Goal: Browse casually: Explore the website without a specific task or goal

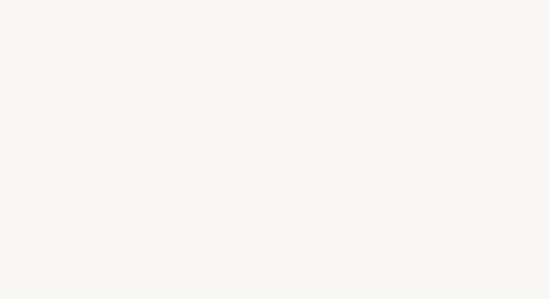
select select "US"
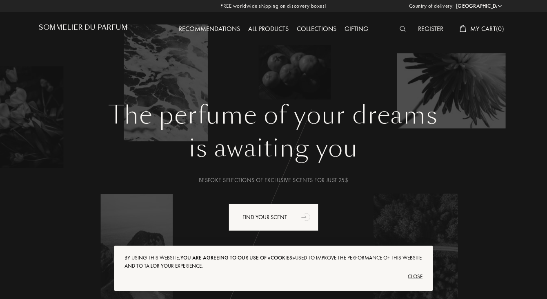
click at [419, 277] on div "Close" at bounding box center [273, 276] width 298 height 13
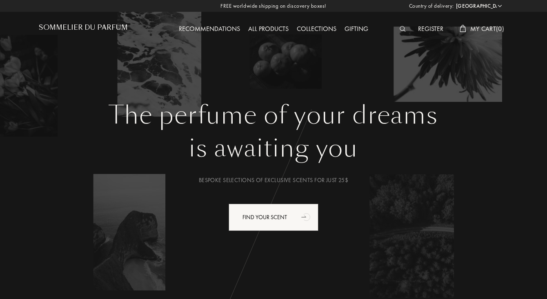
click at [277, 30] on div "All products" at bounding box center [268, 29] width 49 height 11
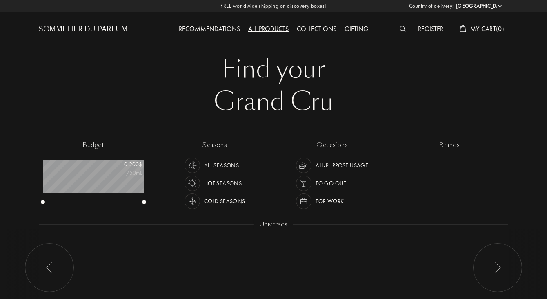
scroll to position [41, 101]
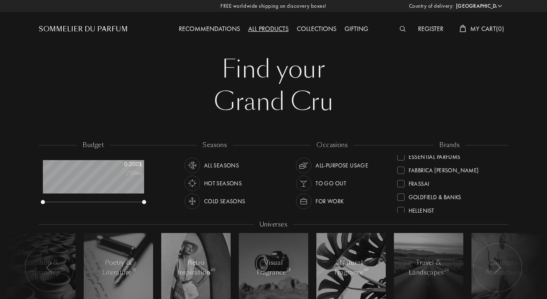
scroll to position [97, 0]
click at [497, 5] on select "Afghanistan Albania Algeria Andorra Angola Anguilla Antartica Antigua and Barbu…" at bounding box center [478, 6] width 49 height 8
select select "JP"
click at [454, 2] on select "Afghanistan Albania Algeria Andorra Angola Anguilla Antartica Antigua and Barbu…" at bounding box center [478, 6] width 49 height 8
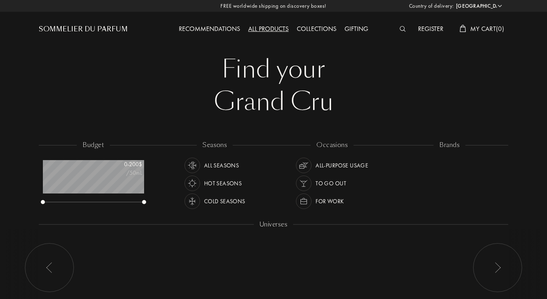
select select "JP"
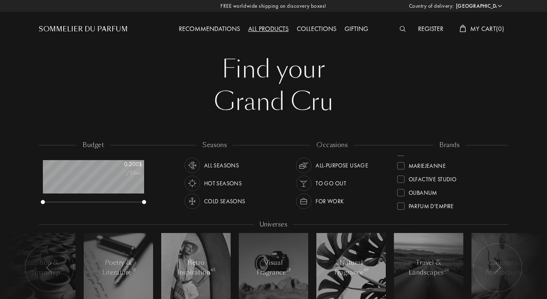
scroll to position [212, 0]
click at [403, 179] on div at bounding box center [400, 178] width 7 height 7
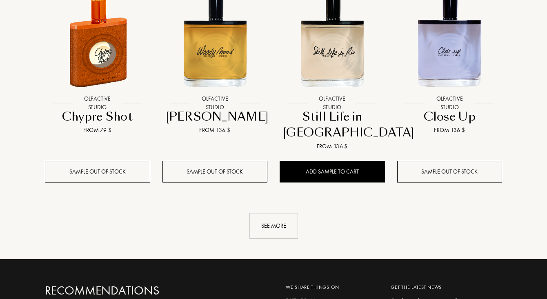
scroll to position [800, 0]
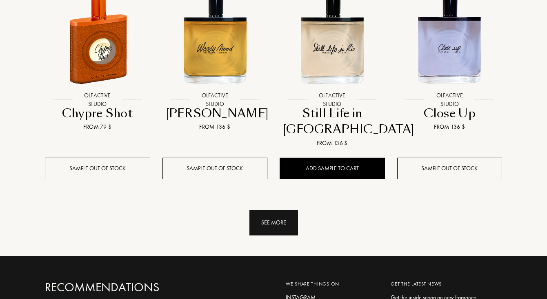
click at [279, 210] on div "See more" at bounding box center [273, 223] width 49 height 26
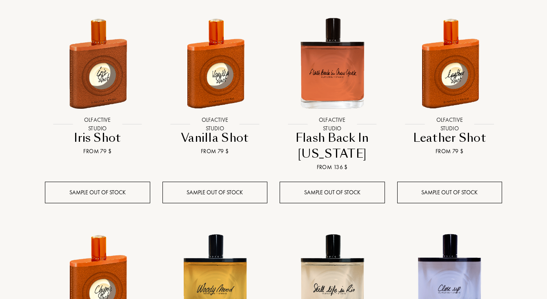
scroll to position [0, 0]
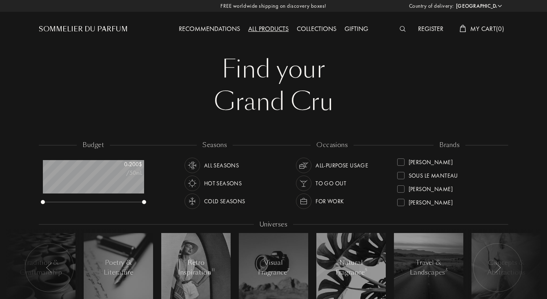
click at [319, 29] on div "Collections" at bounding box center [316, 29] width 48 height 11
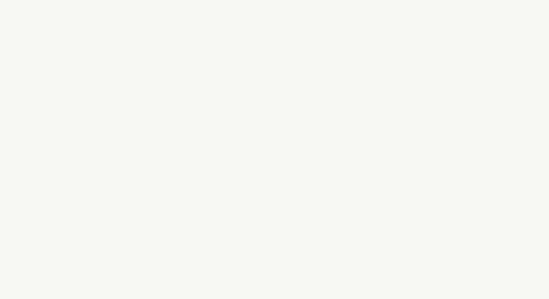
select select "JP"
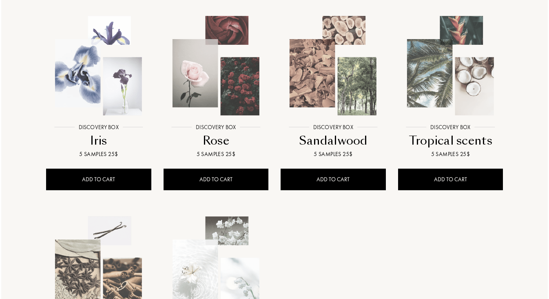
scroll to position [140, 0]
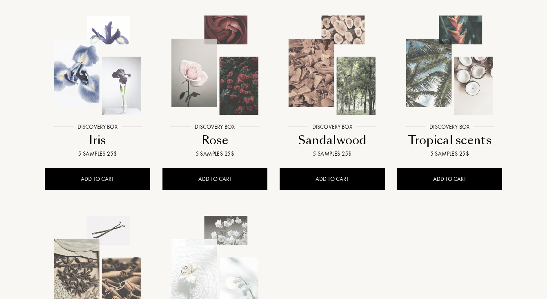
click at [315, 92] on img at bounding box center [332, 66] width 106 height 106
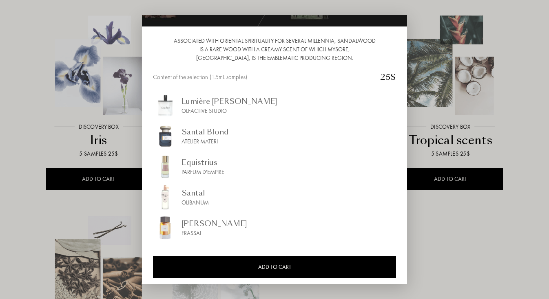
scroll to position [78, 0]
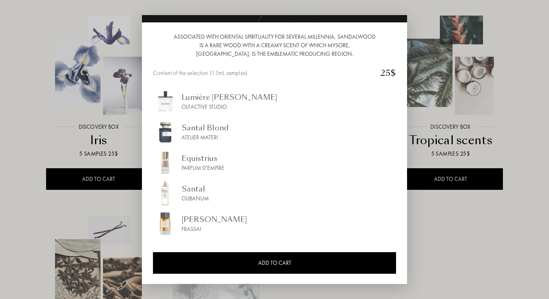
click at [545, 111] on div at bounding box center [274, 149] width 549 height 299
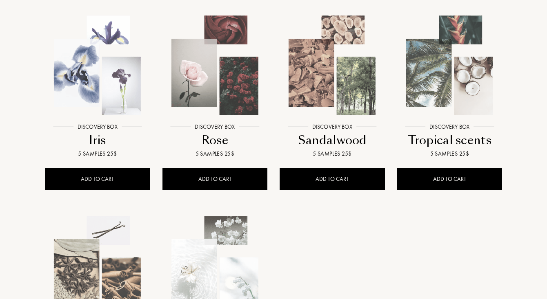
click at [111, 81] on img at bounding box center [97, 66] width 106 height 106
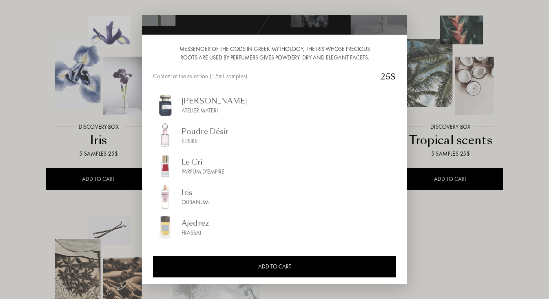
scroll to position [69, 0]
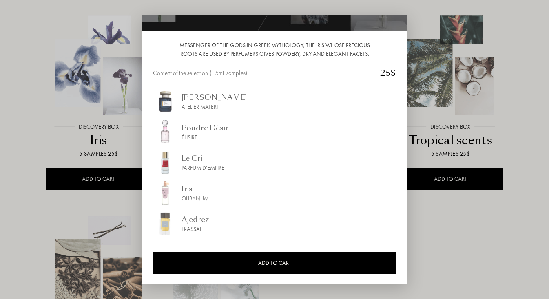
click at [9, 172] on div at bounding box center [274, 149] width 549 height 299
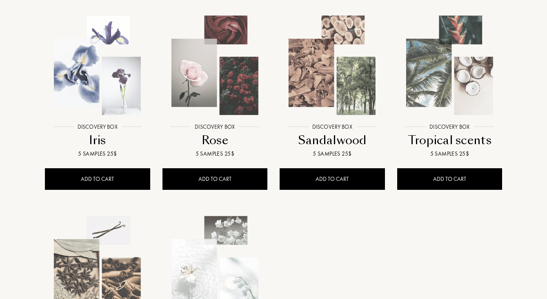
click at [210, 93] on img at bounding box center [215, 66] width 106 height 106
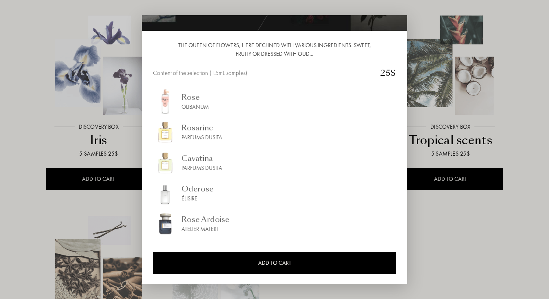
click at [538, 111] on div at bounding box center [274, 149] width 549 height 299
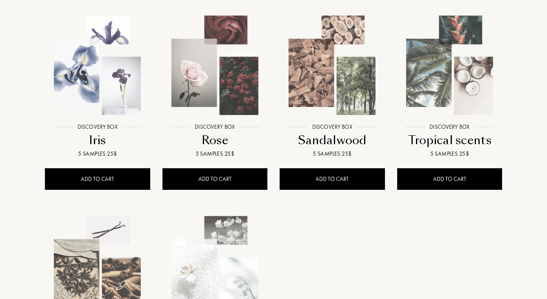
click at [445, 91] on img at bounding box center [449, 66] width 106 height 106
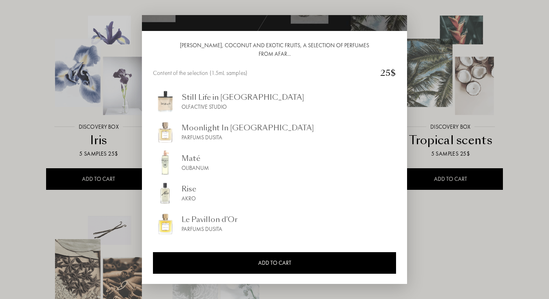
click at [14, 203] on div at bounding box center [274, 149] width 549 height 299
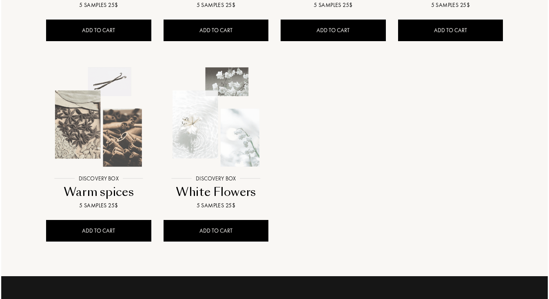
scroll to position [290, 0]
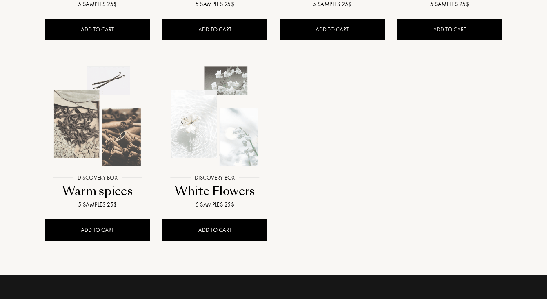
click at [68, 136] on img at bounding box center [97, 117] width 106 height 106
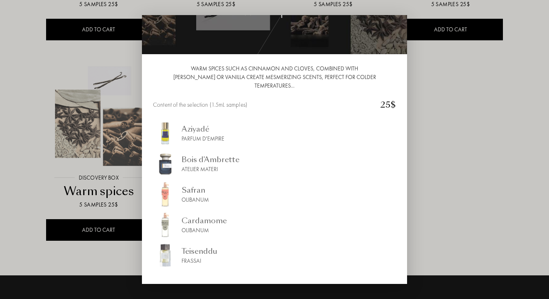
scroll to position [69, 0]
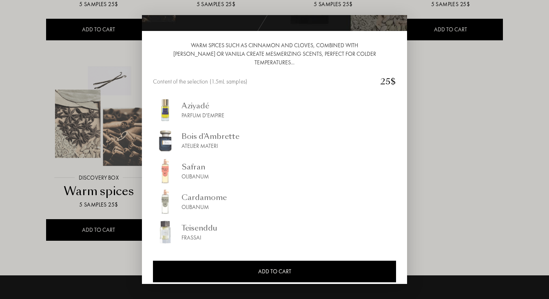
click at [13, 201] on div at bounding box center [274, 149] width 549 height 299
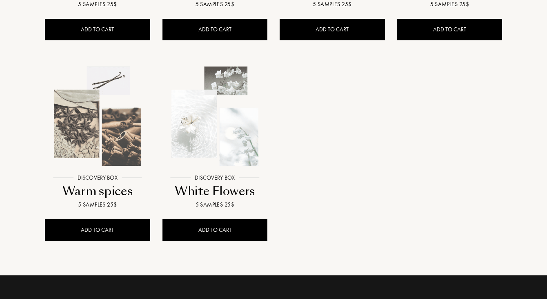
click at [195, 118] on img at bounding box center [215, 117] width 106 height 106
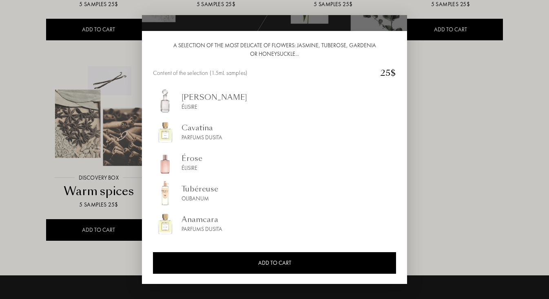
click at [13, 208] on div at bounding box center [274, 149] width 549 height 299
